Goal: Task Accomplishment & Management: Manage account settings

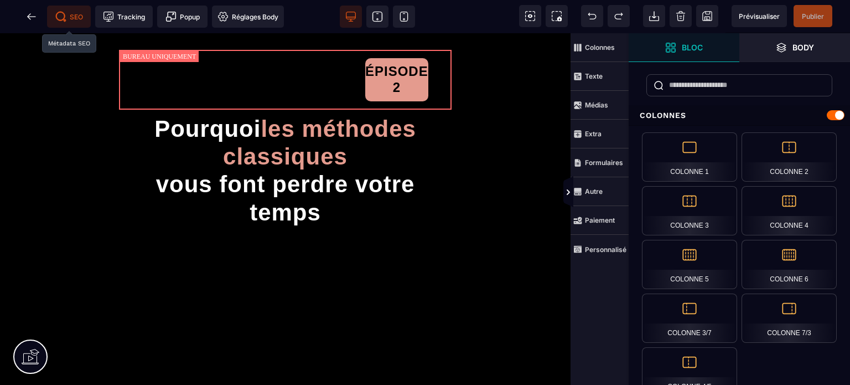
click at [71, 18] on span "SEO" at bounding box center [69, 16] width 28 height 11
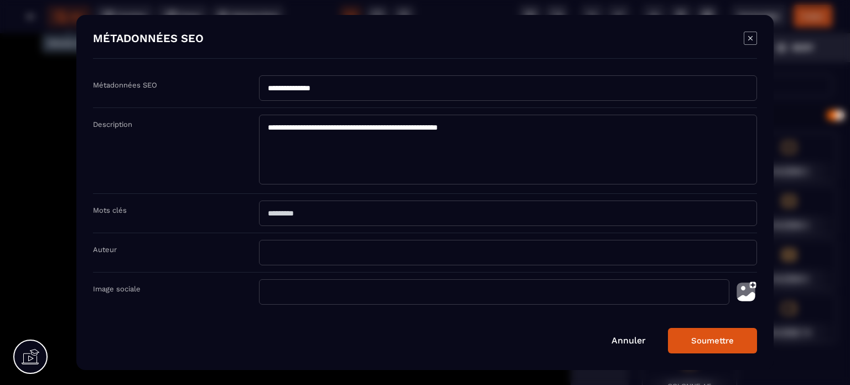
click at [746, 38] on icon "Modal window" at bounding box center [750, 38] width 13 height 13
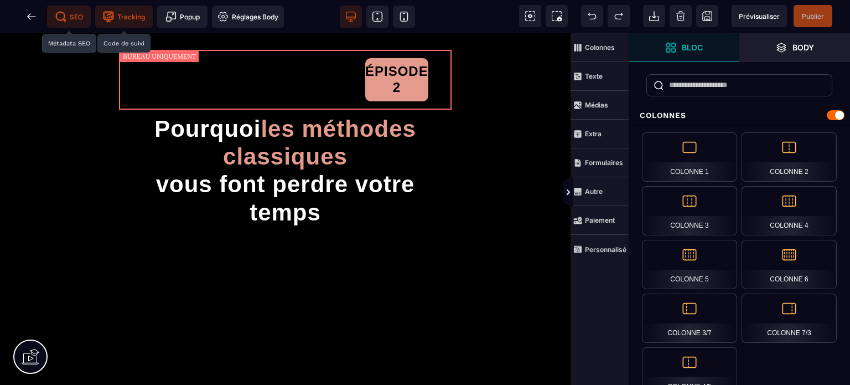
click at [120, 13] on span "Tracking" at bounding box center [124, 16] width 42 height 11
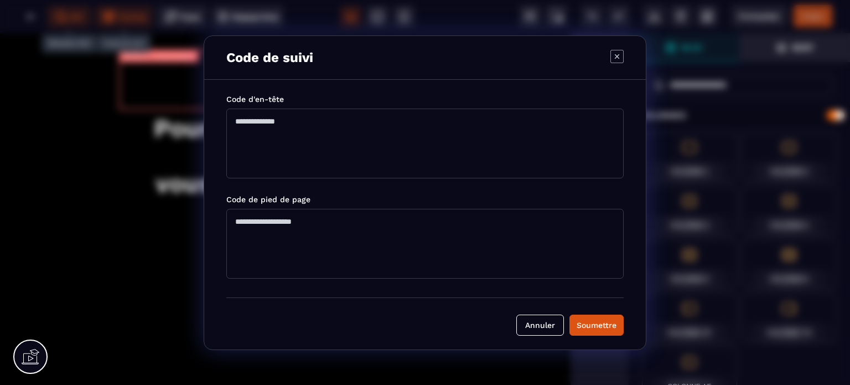
click at [351, 153] on textarea "Modal window" at bounding box center [424, 143] width 397 height 70
paste textarea "**********"
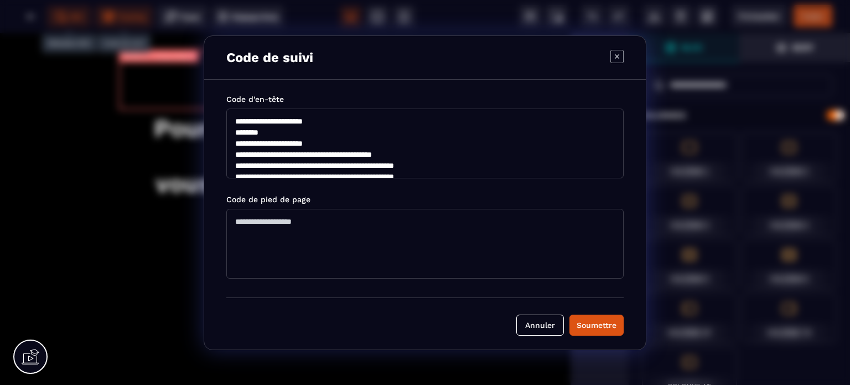
scroll to position [125, 0]
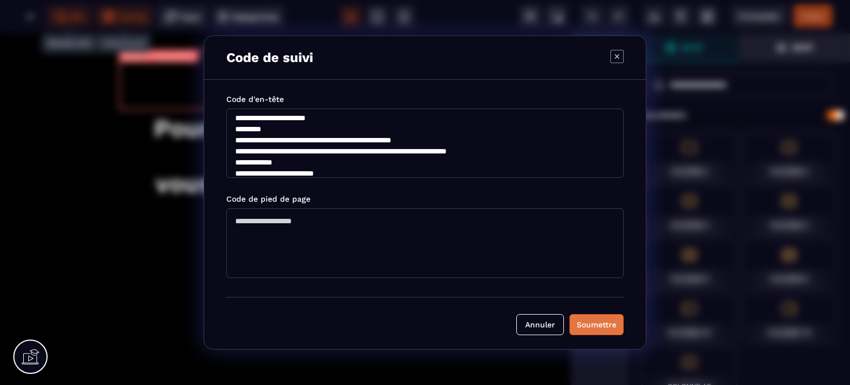
type textarea "**********"
click at [622, 325] on button "Soumettre" at bounding box center [597, 324] width 54 height 21
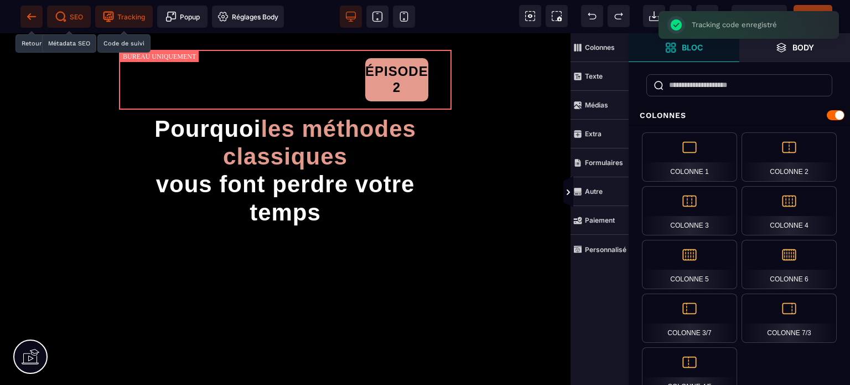
click at [28, 15] on icon at bounding box center [31, 16] width 11 height 11
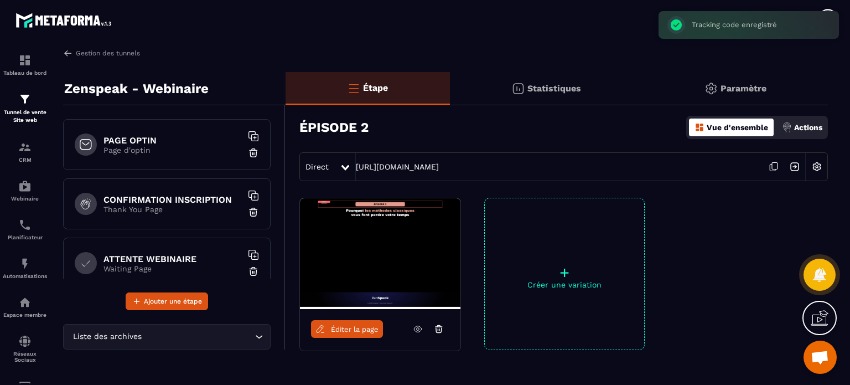
click at [200, 198] on h6 "CONFIRMATION INSCRIPTION" at bounding box center [173, 199] width 138 height 11
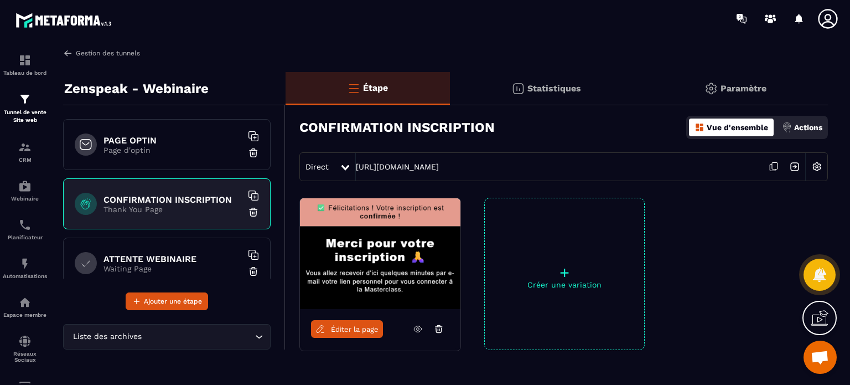
click at [108, 54] on link "Gestion des tunnels" at bounding box center [101, 53] width 77 height 10
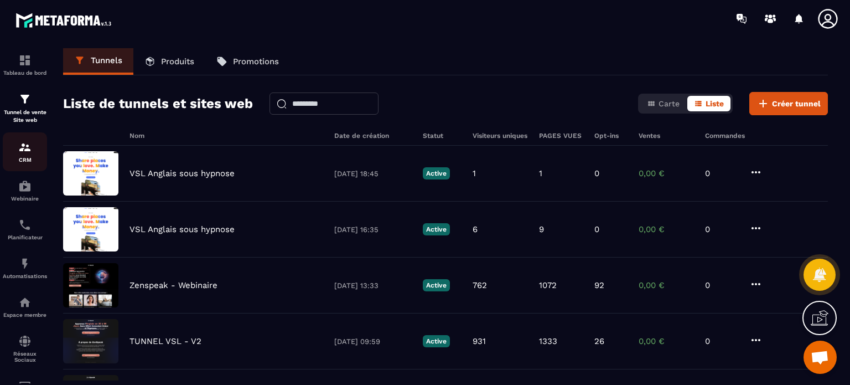
click at [19, 165] on link "CRM" at bounding box center [25, 151] width 44 height 39
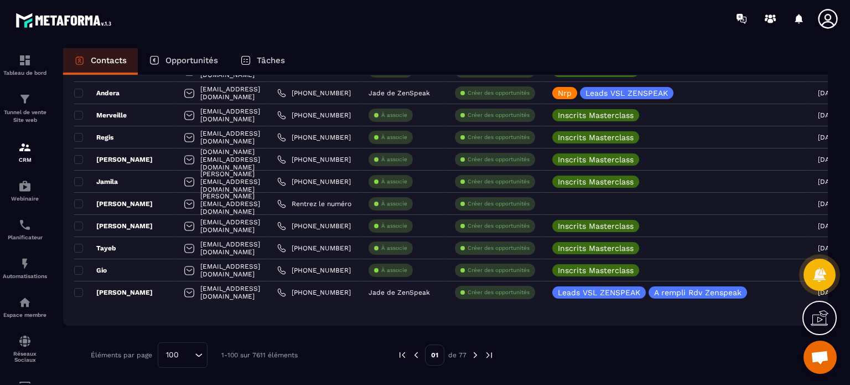
scroll to position [2082, 0]
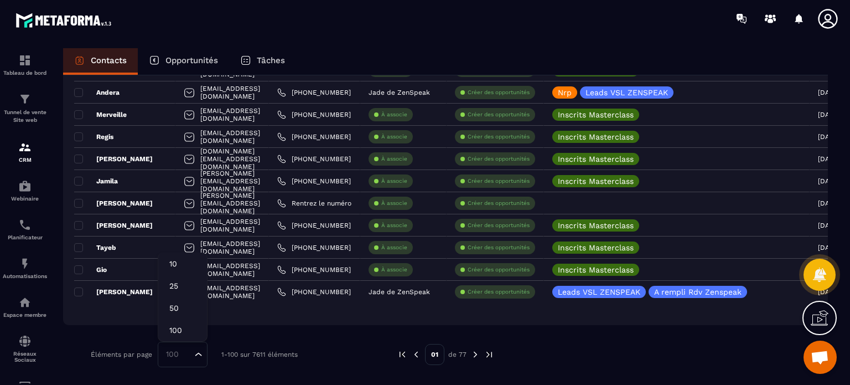
click at [183, 355] on input "Search for option" at bounding box center [177, 354] width 30 height 12
click at [474, 356] on img at bounding box center [475, 354] width 10 height 10
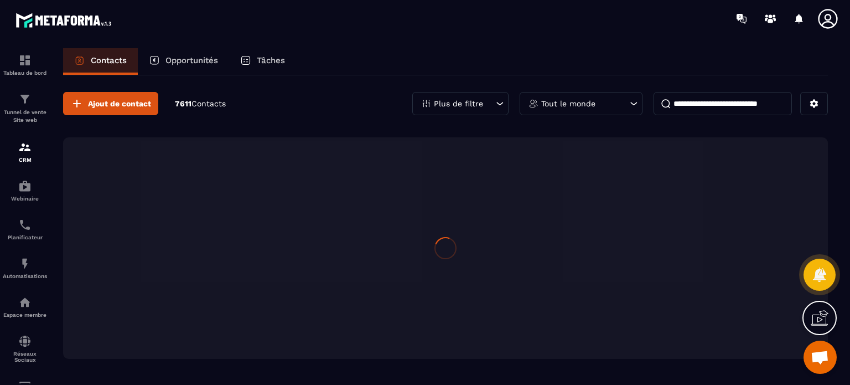
scroll to position [0, 0]
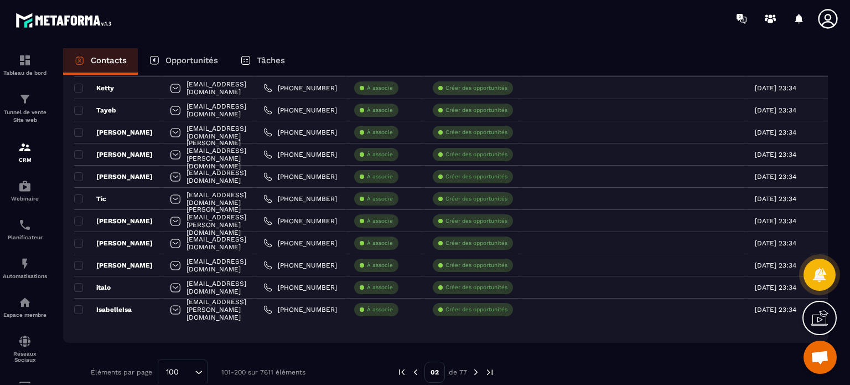
scroll to position [2082, 0]
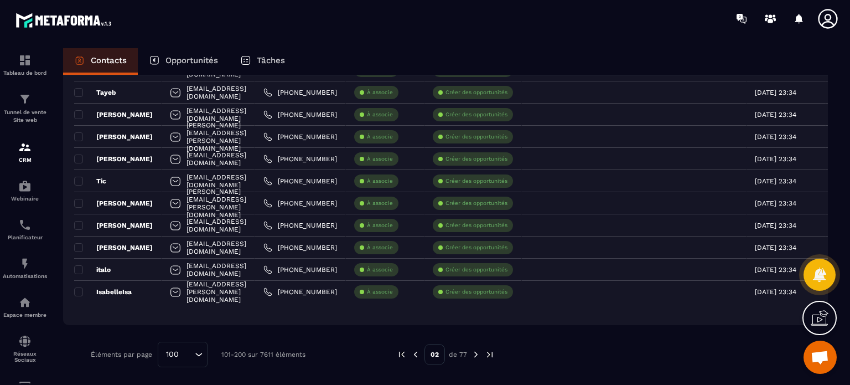
click at [474, 354] on img at bounding box center [476, 354] width 10 height 10
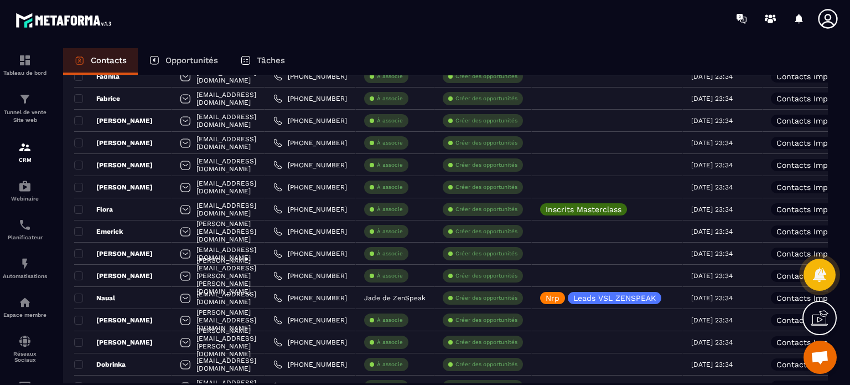
scroll to position [576, 0]
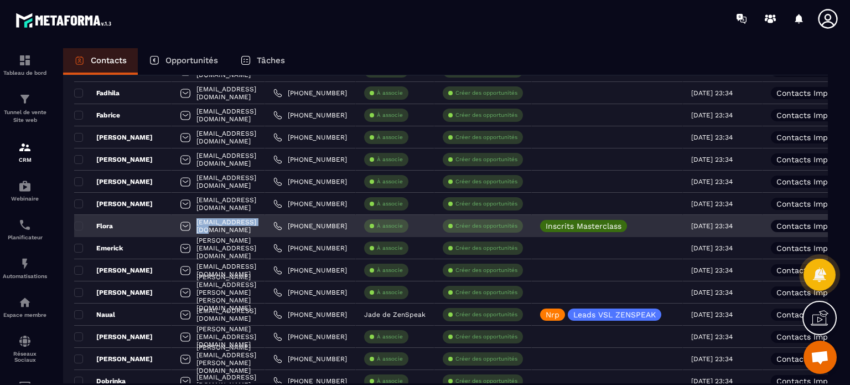
drag, startPoint x: 271, startPoint y: 224, endPoint x: 195, endPoint y: 225, distance: 75.3
click at [195, 225] on div "[EMAIL_ADDRESS][DOMAIN_NAME]" at bounding box center [219, 226] width 94 height 22
copy p "[EMAIL_ADDRESS][DOMAIN_NAME]"
click at [106, 225] on p "Flora" at bounding box center [93, 225] width 39 height 9
